Goal: Check status: Check status

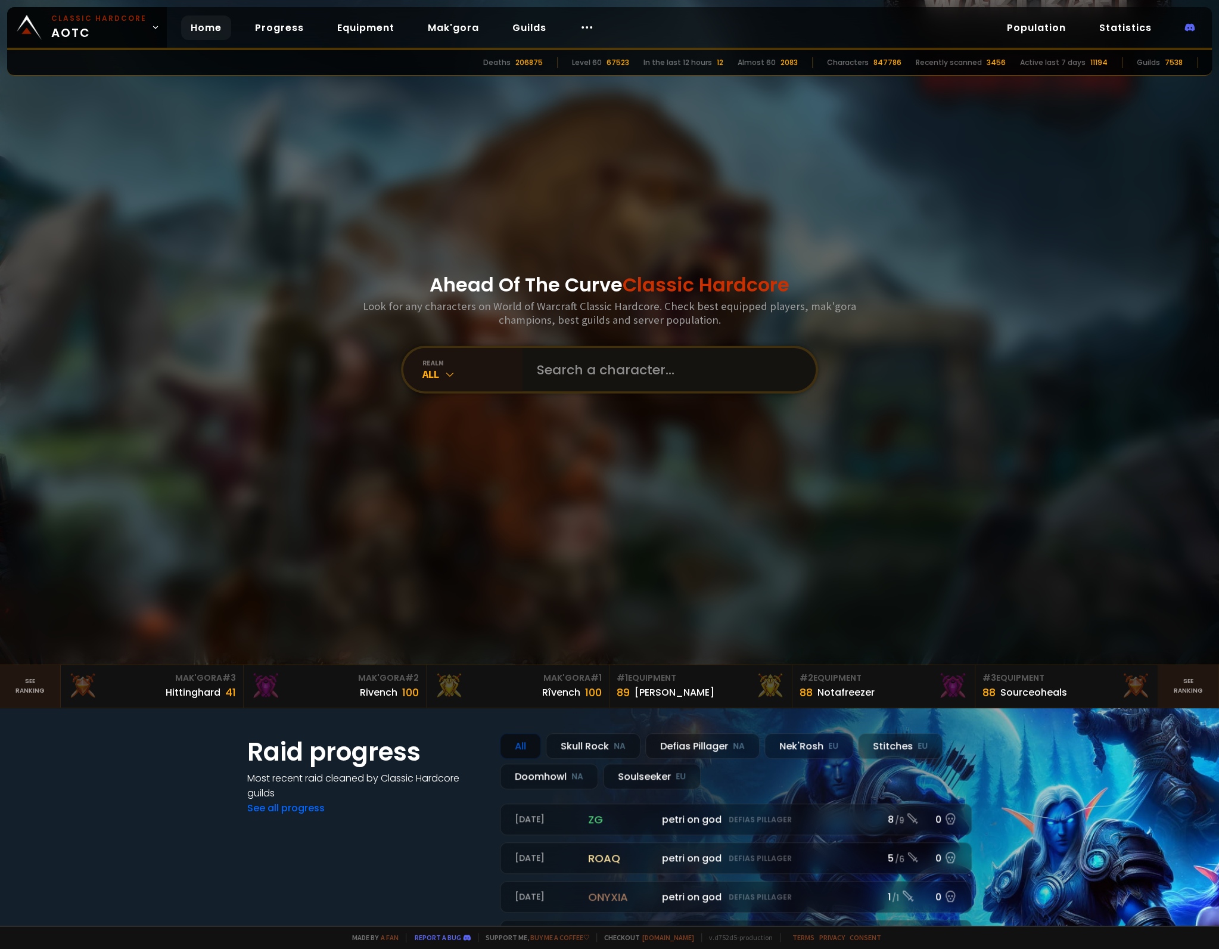
click at [586, 367] on input "text" at bounding box center [666, 369] width 272 height 43
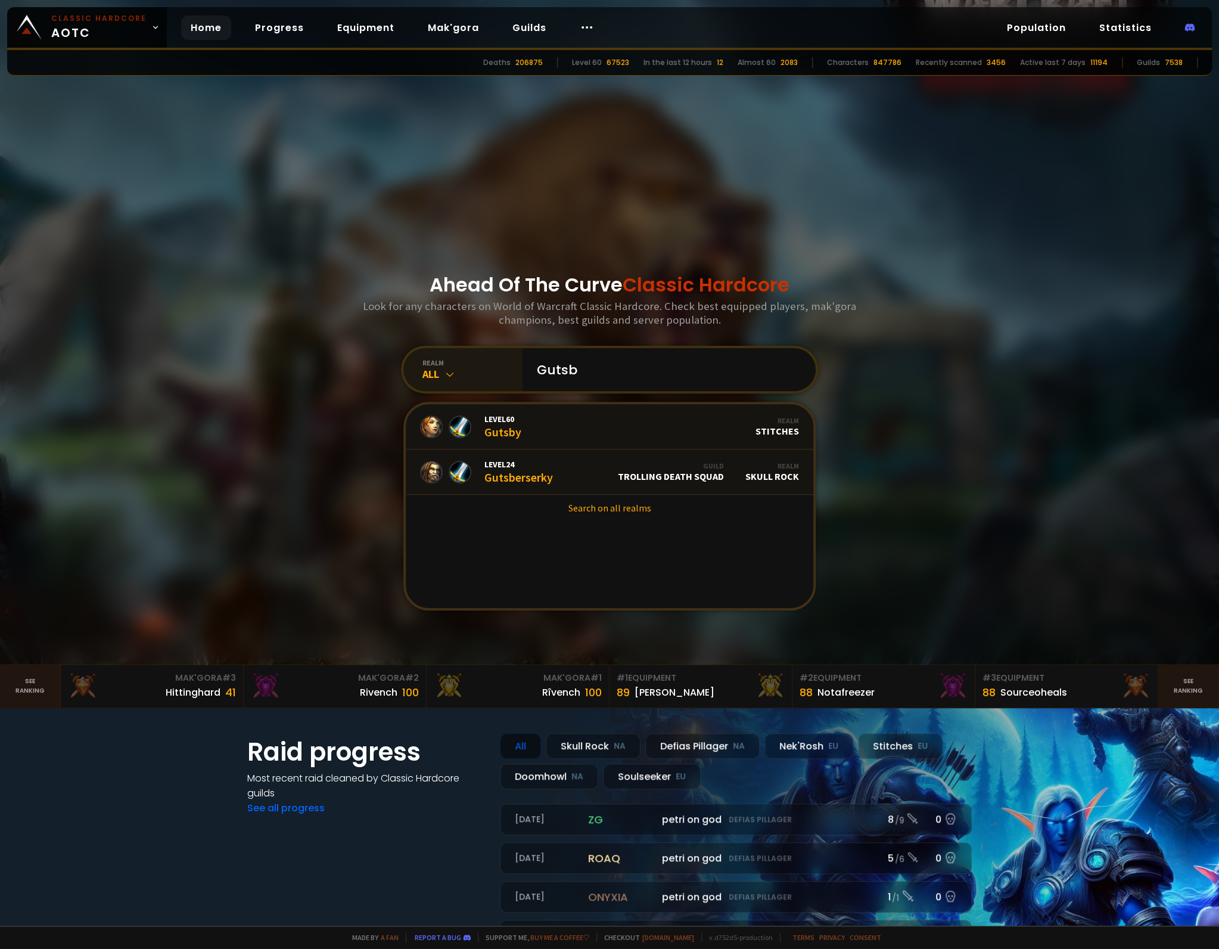
click at [455, 364] on div "realm" at bounding box center [472, 362] width 100 height 9
click at [478, 586] on span "EU" at bounding box center [483, 586] width 10 height 11
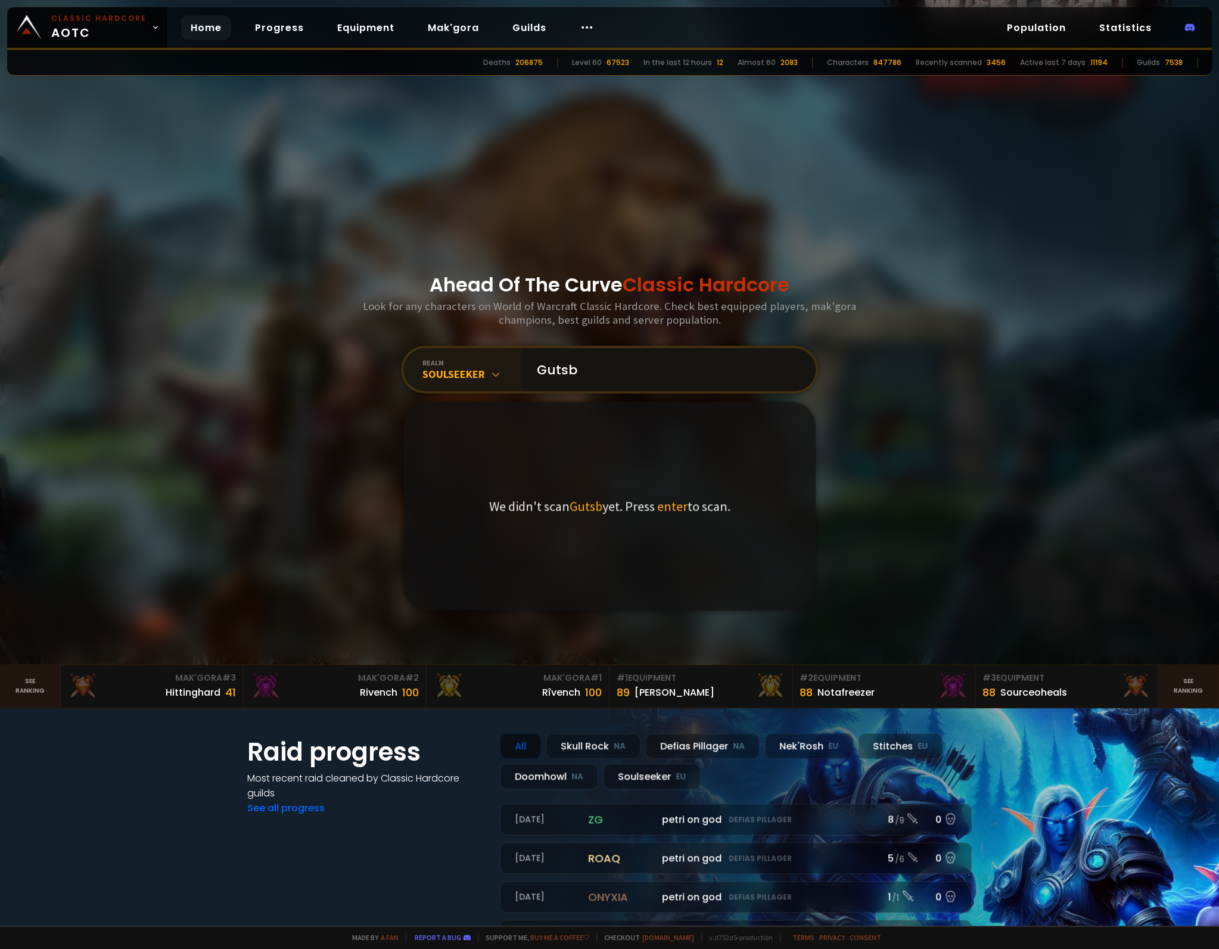
click at [641, 375] on input "Gutsb" at bounding box center [666, 369] width 272 height 43
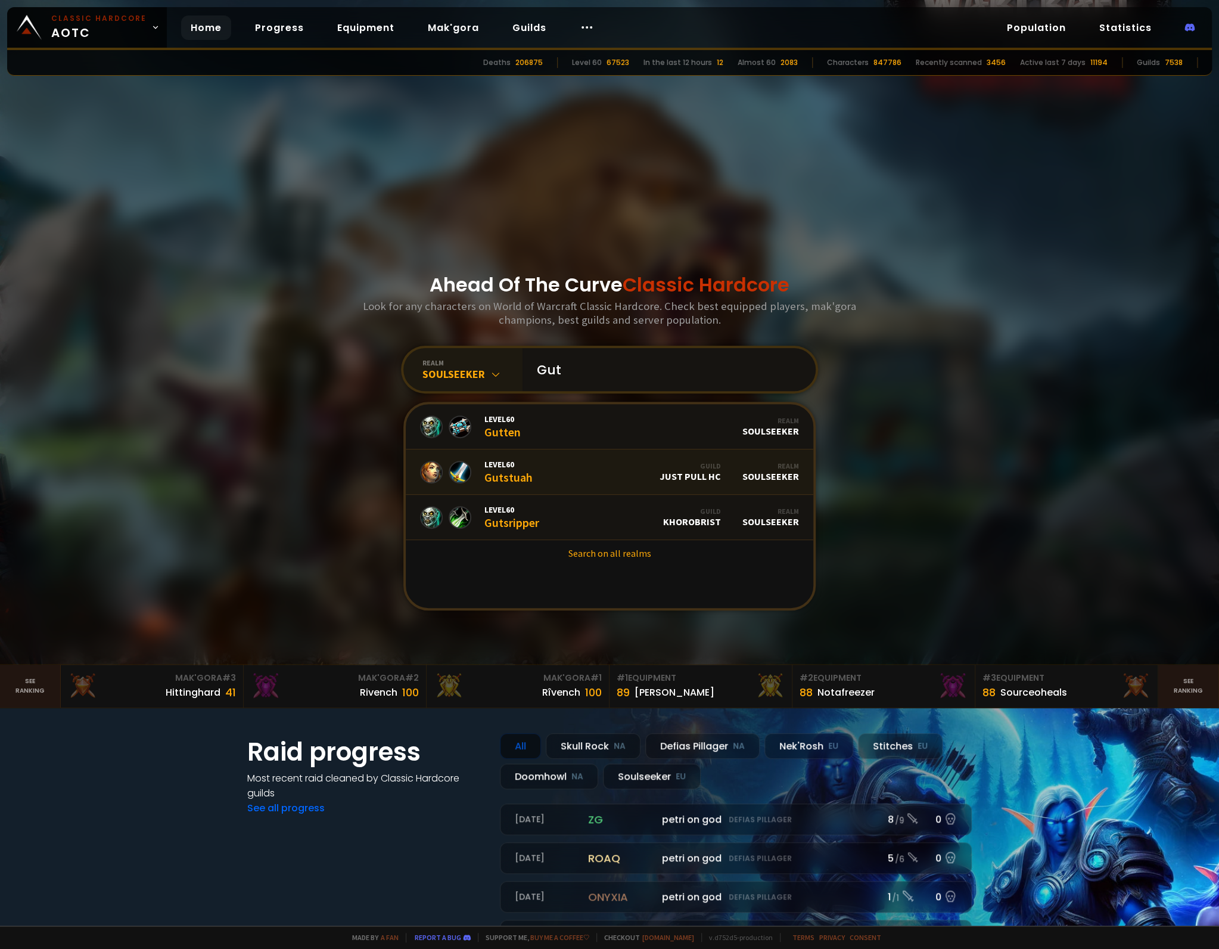
type input "Gut"
click at [571, 471] on link "Level 60 Gutstuah Guild Just Pull HC Realm Soulseeker" at bounding box center [610, 471] width 408 height 45
